Goal: Task Accomplishment & Management: Use online tool/utility

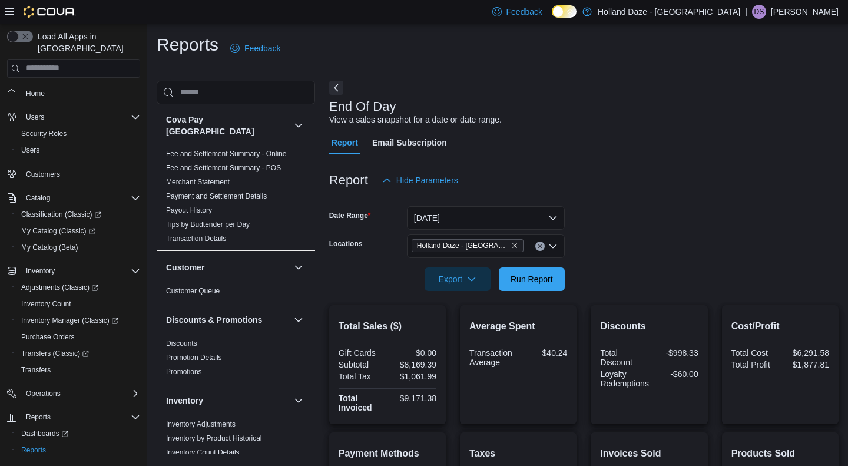
scroll to position [169, 0]
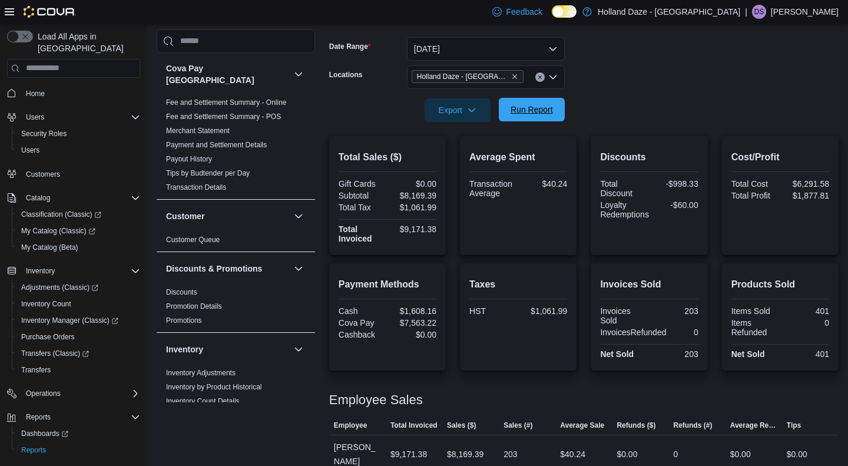
click at [553, 115] on span "Run Report" at bounding box center [532, 110] width 42 height 12
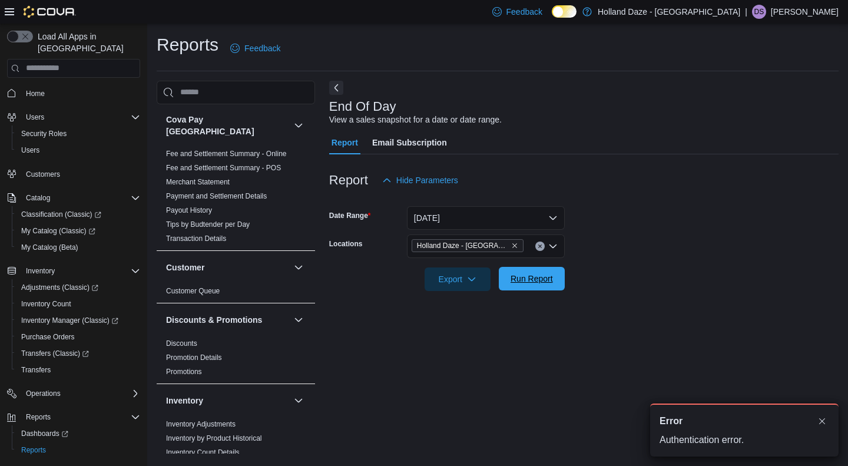
scroll to position [1, 0]
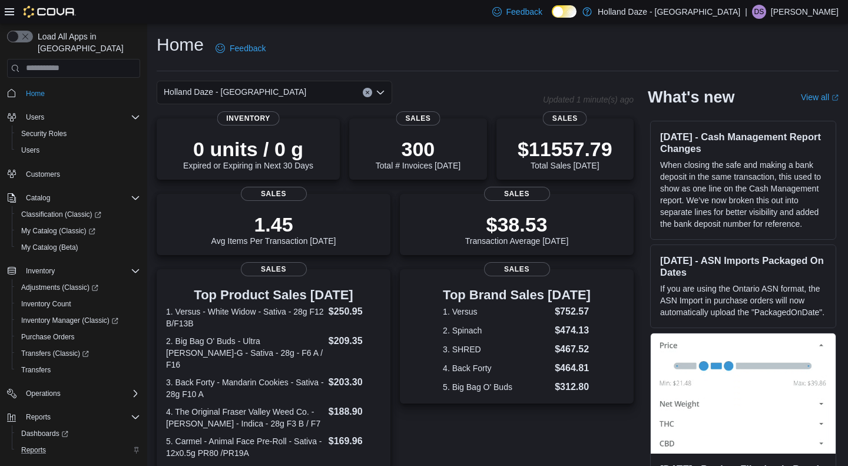
click at [64, 443] on div "Reports" at bounding box center [78, 450] width 124 height 14
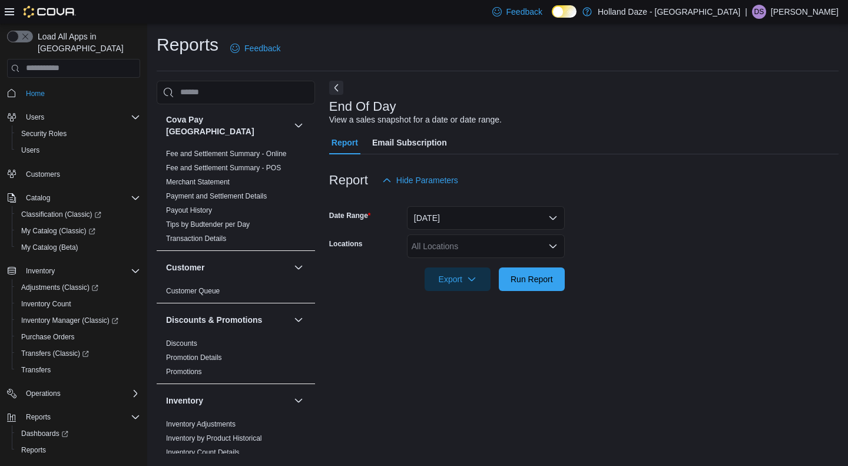
click at [534, 263] on div at bounding box center [584, 262] width 510 height 9
click at [534, 257] on div "All Locations" at bounding box center [486, 247] width 158 height 24
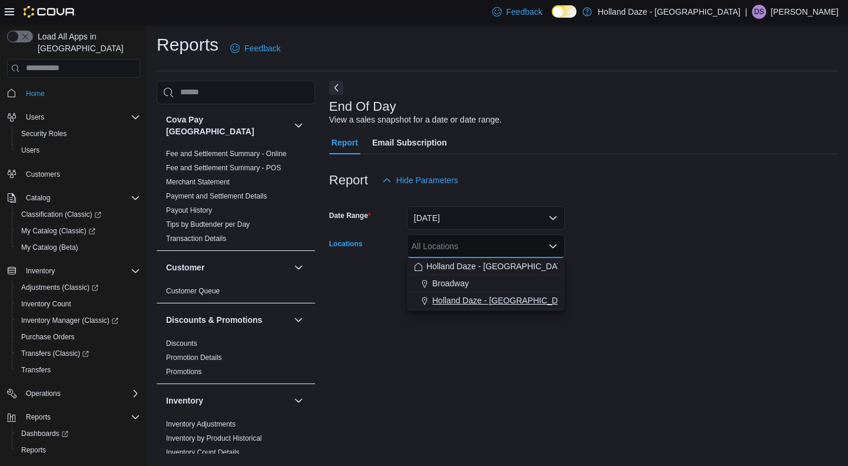
click at [504, 298] on span "Holland Daze - Orangeville" at bounding box center [503, 301] width 143 height 12
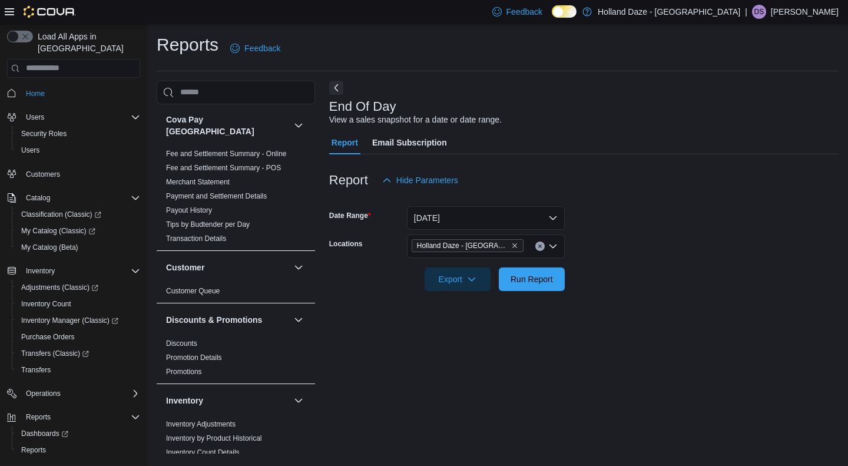
click at [600, 285] on form "Date Range Today Locations Holland Daze - Orangeville Export Run Report" at bounding box center [584, 241] width 510 height 99
click at [554, 285] on span "Run Report" at bounding box center [532, 279] width 52 height 24
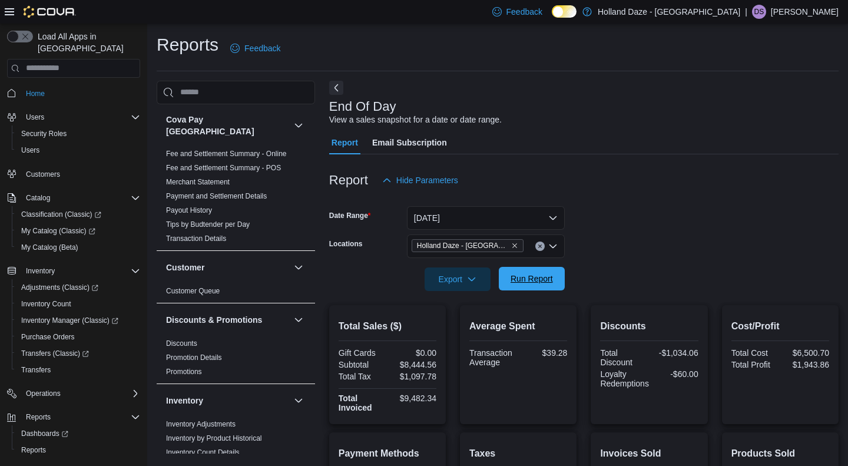
scroll to position [172, 0]
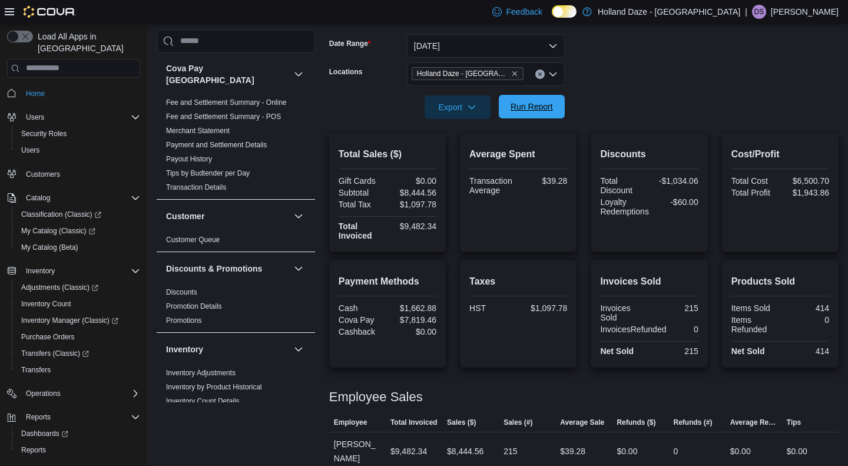
click at [560, 113] on button "Run Report" at bounding box center [532, 107] width 66 height 24
click at [527, 113] on span "Run Report" at bounding box center [532, 107] width 52 height 24
click at [534, 114] on span "Run Report" at bounding box center [532, 107] width 52 height 24
